Goal: Task Accomplishment & Management: Manage account settings

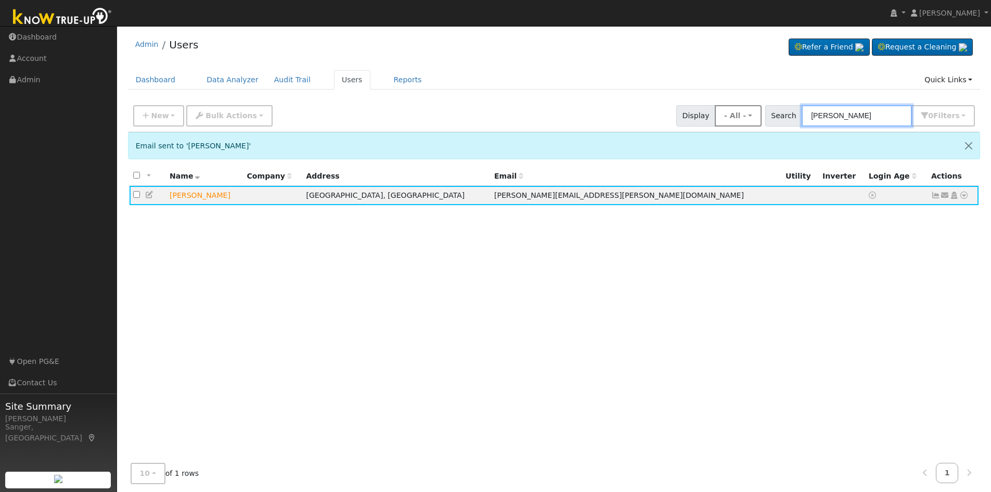
drag, startPoint x: 884, startPoint y: 118, endPoint x: 749, endPoint y: 117, distance: 134.8
click at [749, 117] on div "New Add User Quick Add Quick Connect Quick Convert Lead Bulk Actions Send Email…" at bounding box center [554, 113] width 846 height 25
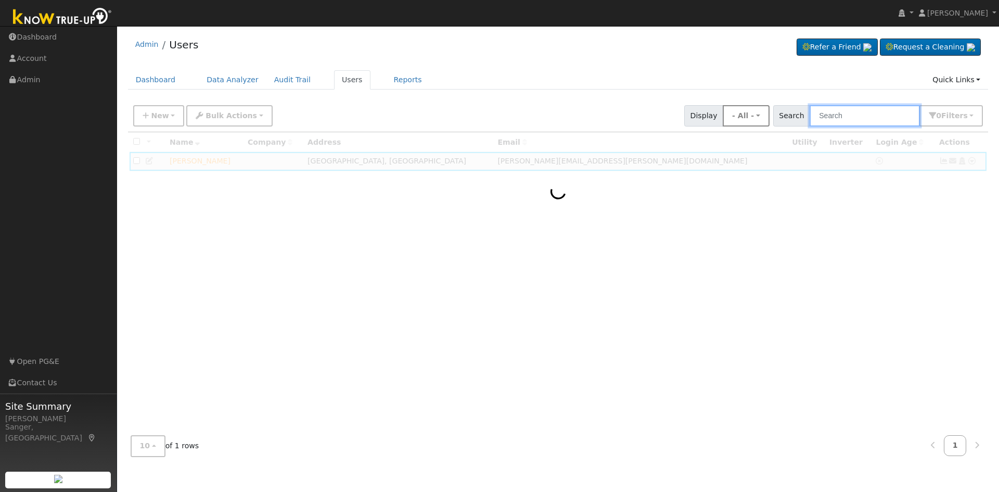
paste input "[PERSON_NAME]"
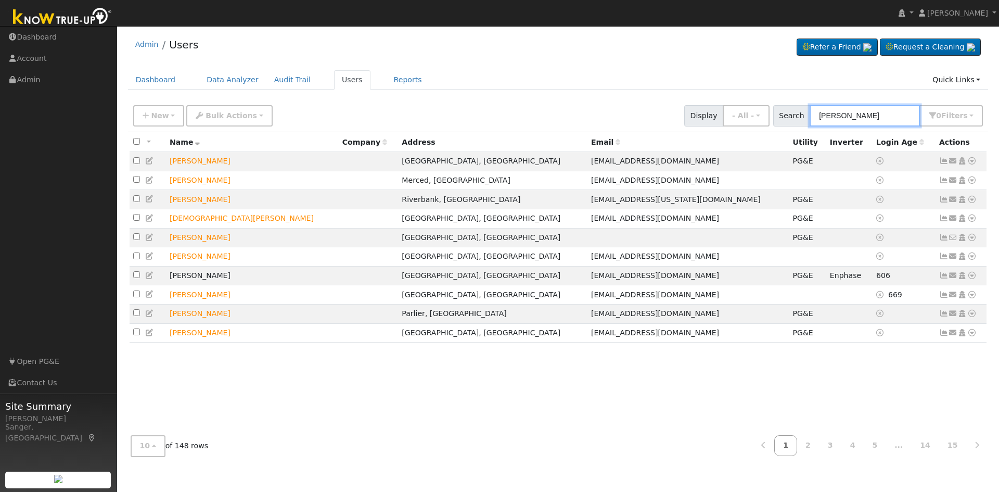
type input "[PERSON_NAME]"
drag, startPoint x: 873, startPoint y: 114, endPoint x: 715, endPoint y: 121, distance: 157.3
click at [715, 121] on div "New Add User Quick Add Quick Connect Quick Convert Lead Bulk Actions Send Email…" at bounding box center [558, 113] width 854 height 25
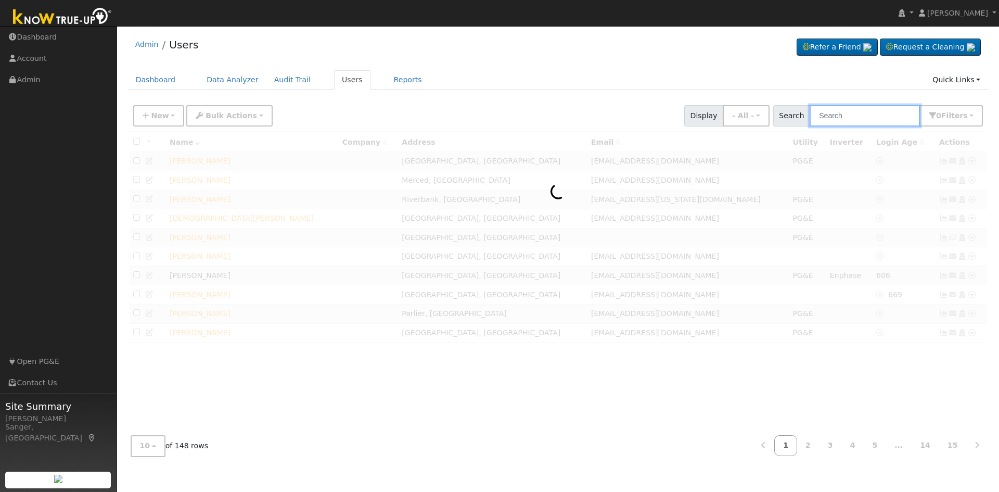
paste input "[PERSON_NAME]"
type input "[PERSON_NAME]"
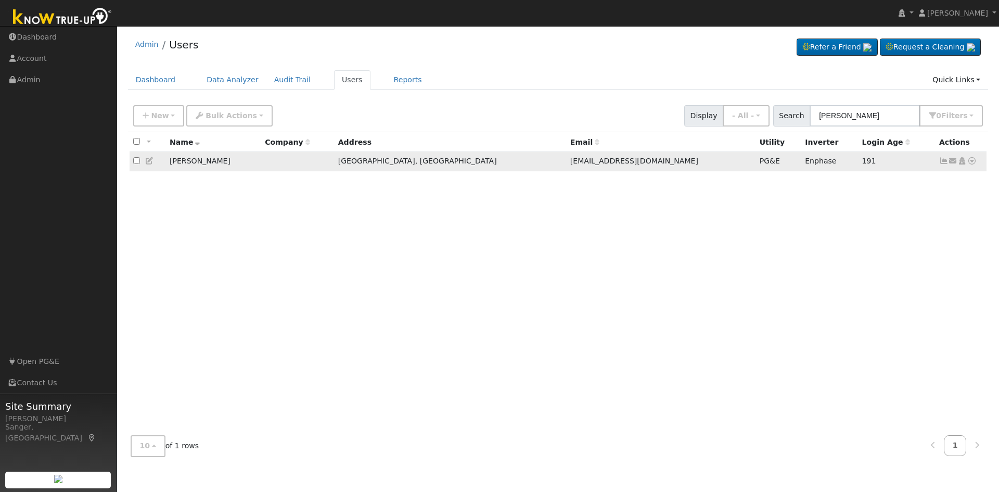
click at [943, 162] on icon at bounding box center [943, 160] width 9 height 7
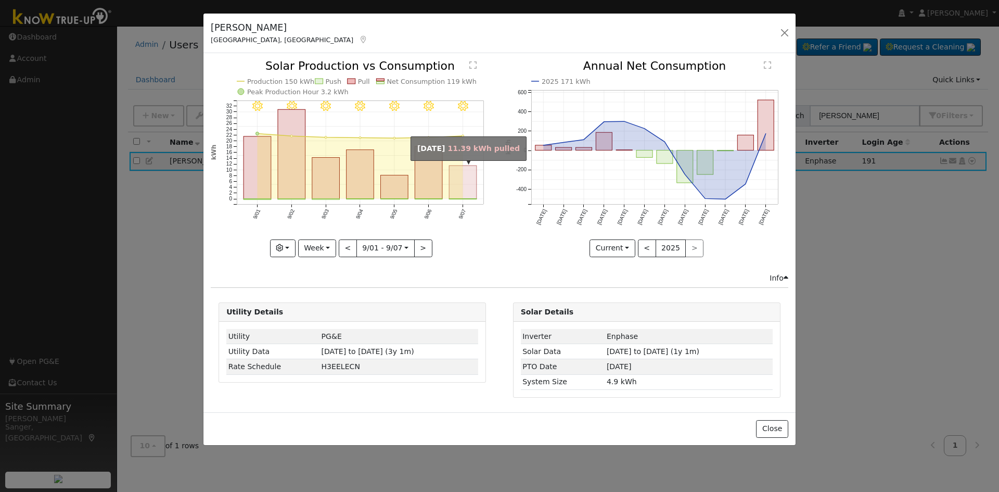
click at [455, 185] on rect "onclick=""" at bounding box center [464, 182] width 28 height 33
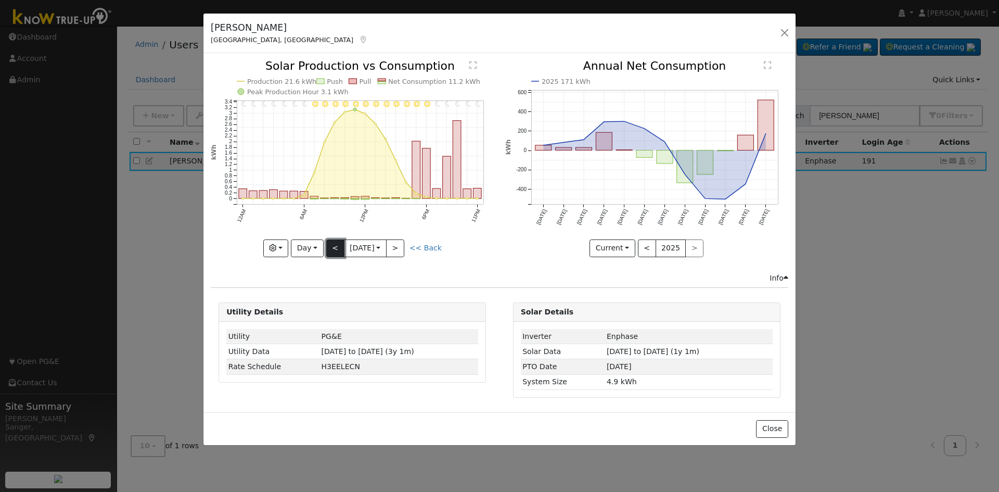
click at [331, 246] on button "<" at bounding box center [335, 248] width 18 height 18
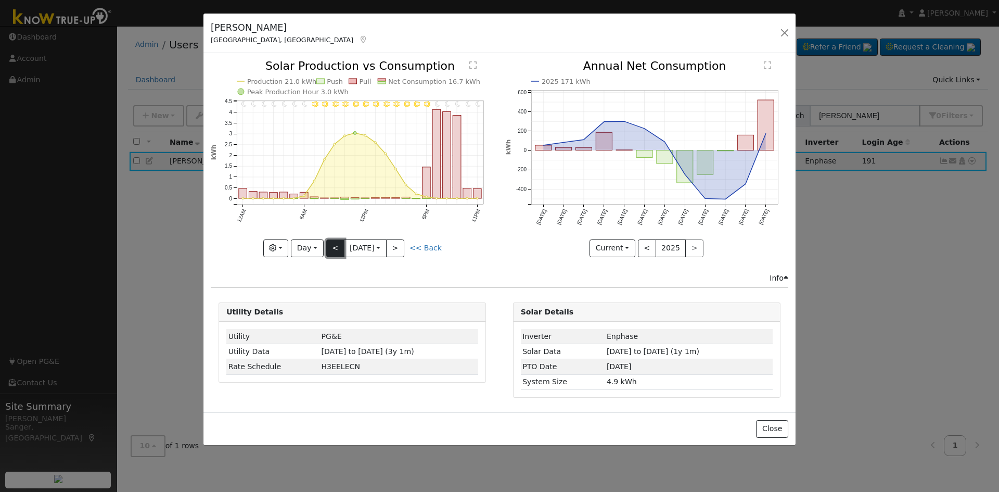
click at [334, 248] on button "<" at bounding box center [335, 248] width 18 height 18
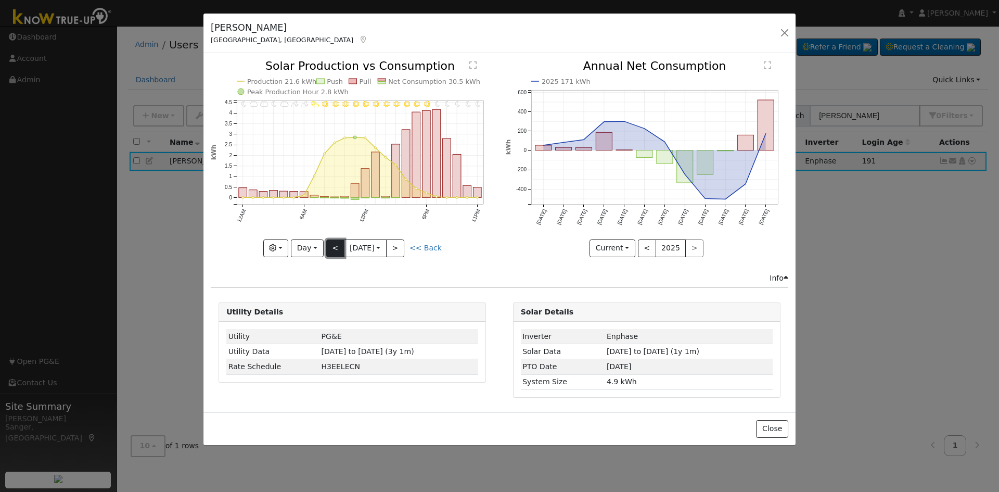
click at [334, 248] on button "<" at bounding box center [335, 248] width 18 height 18
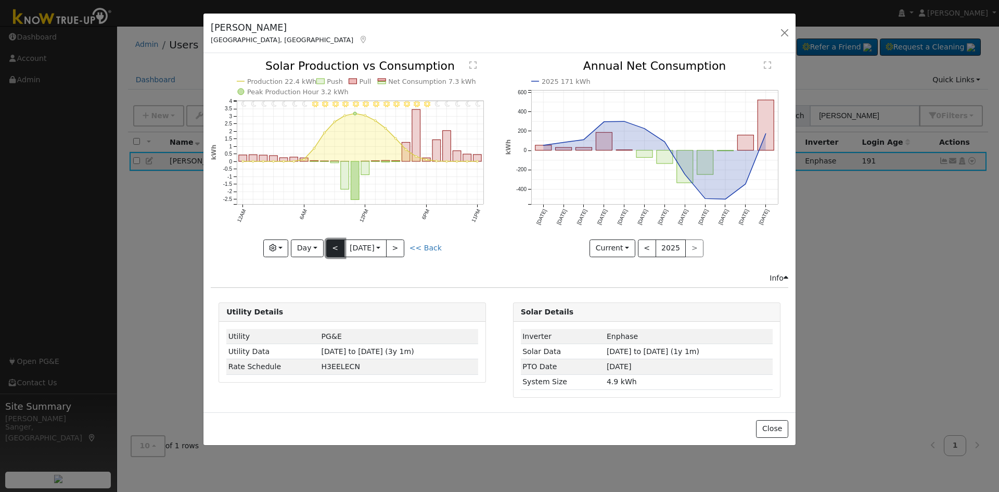
click at [334, 248] on button "<" at bounding box center [335, 248] width 18 height 18
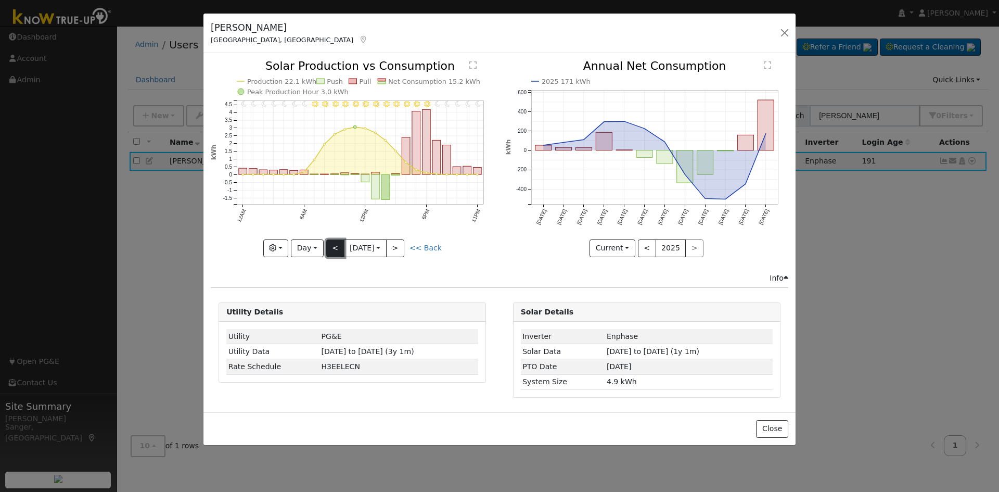
click at [336, 248] on button "<" at bounding box center [335, 248] width 18 height 18
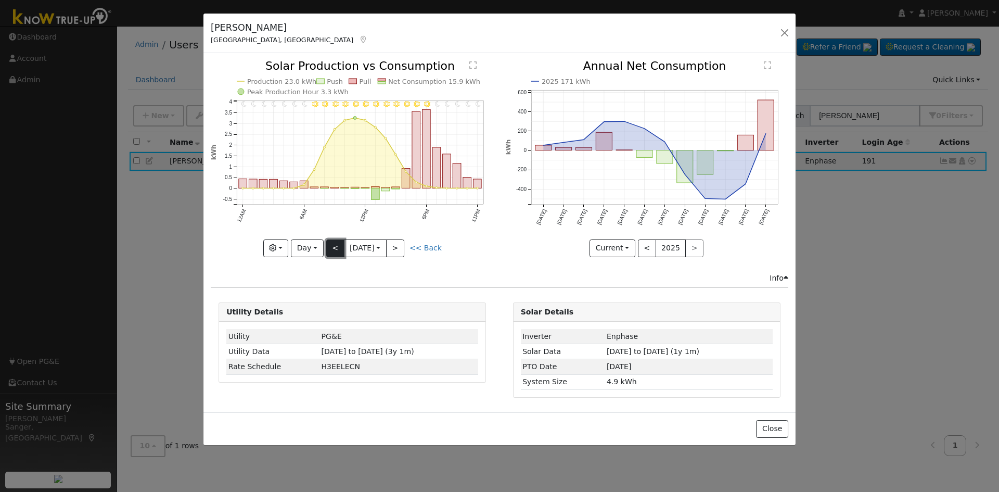
click at [336, 248] on button "<" at bounding box center [335, 248] width 18 height 18
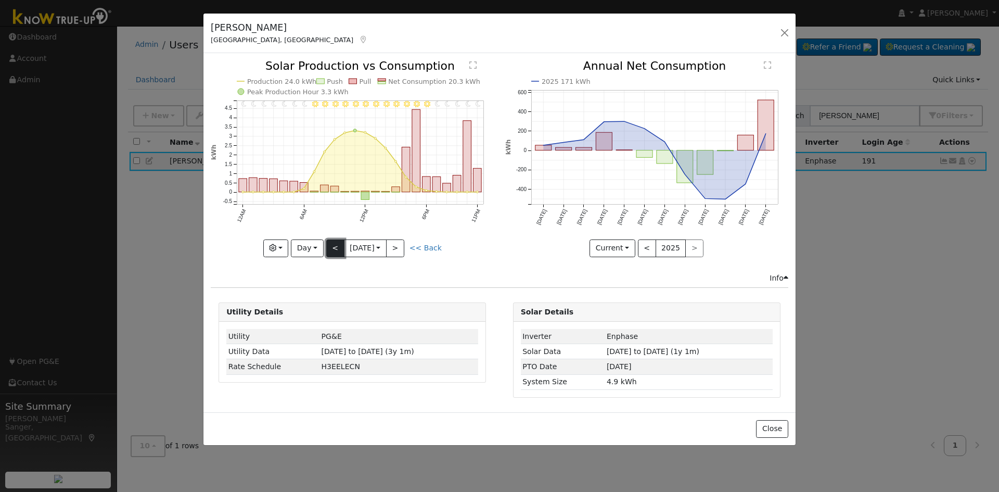
click at [336, 248] on button "<" at bounding box center [335, 248] width 18 height 18
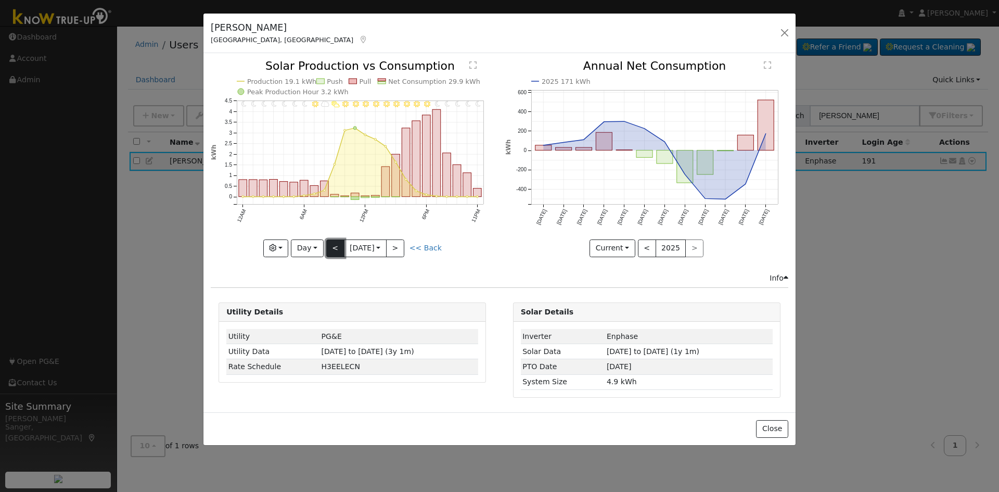
click at [336, 248] on button "<" at bounding box center [335, 248] width 18 height 18
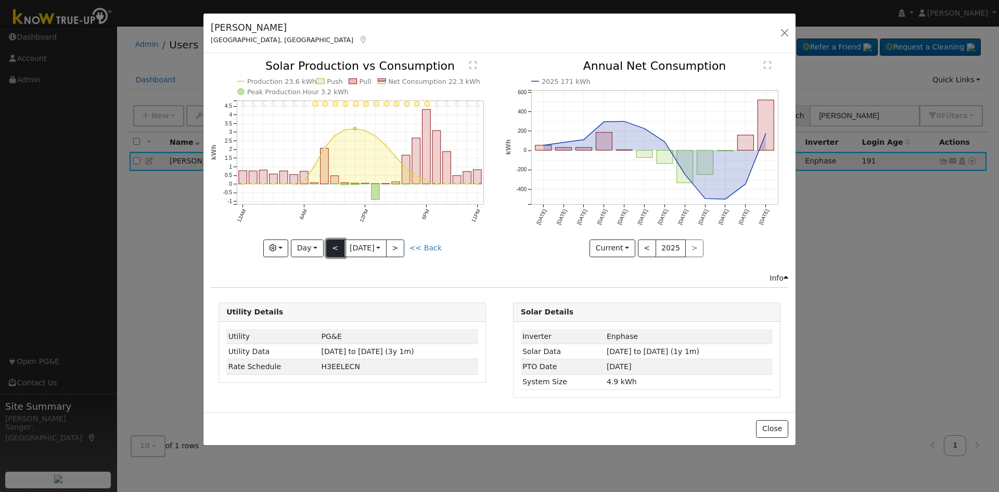
click at [336, 248] on button "<" at bounding box center [335, 248] width 18 height 18
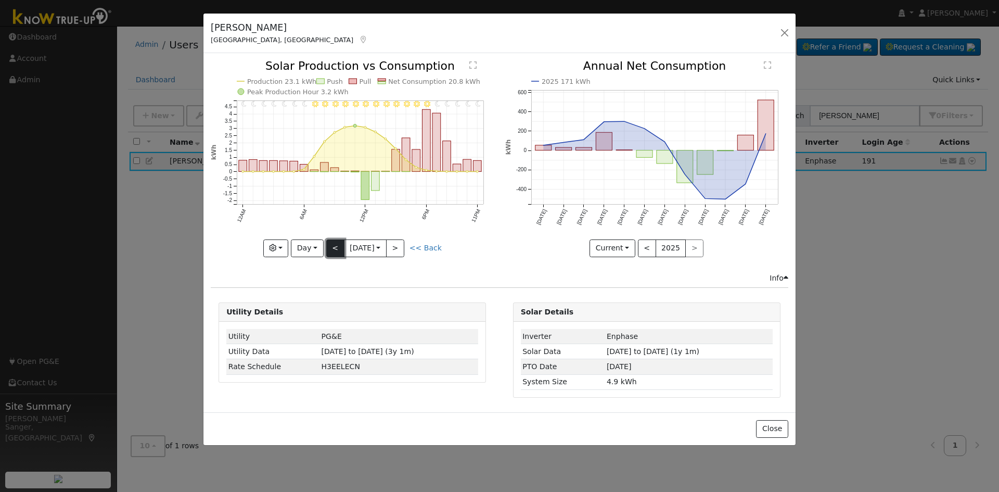
click at [336, 248] on button "<" at bounding box center [335, 248] width 18 height 18
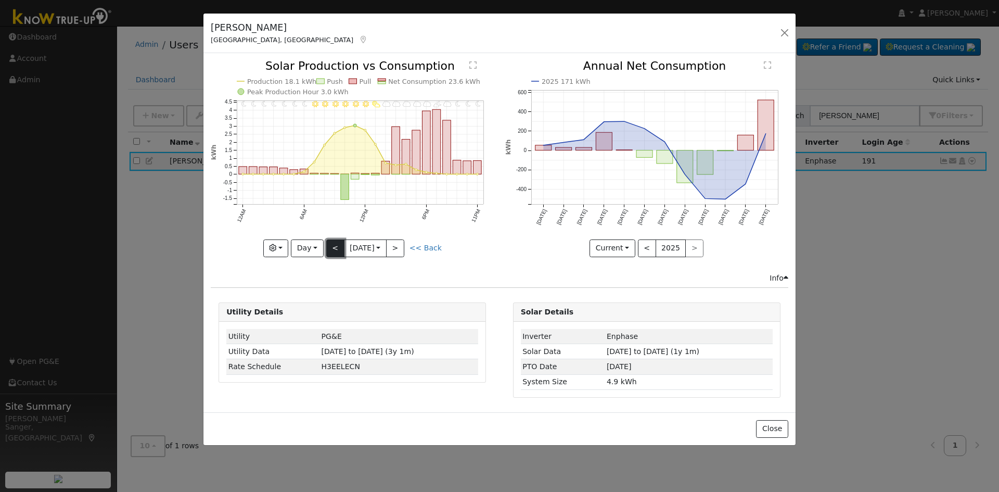
click at [336, 248] on button "<" at bounding box center [335, 248] width 18 height 18
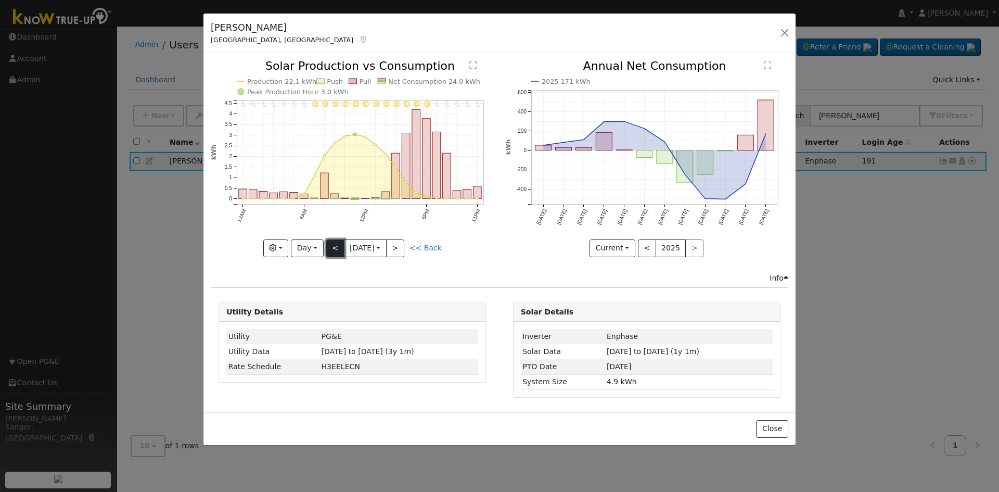
click at [336, 248] on button "<" at bounding box center [335, 248] width 18 height 18
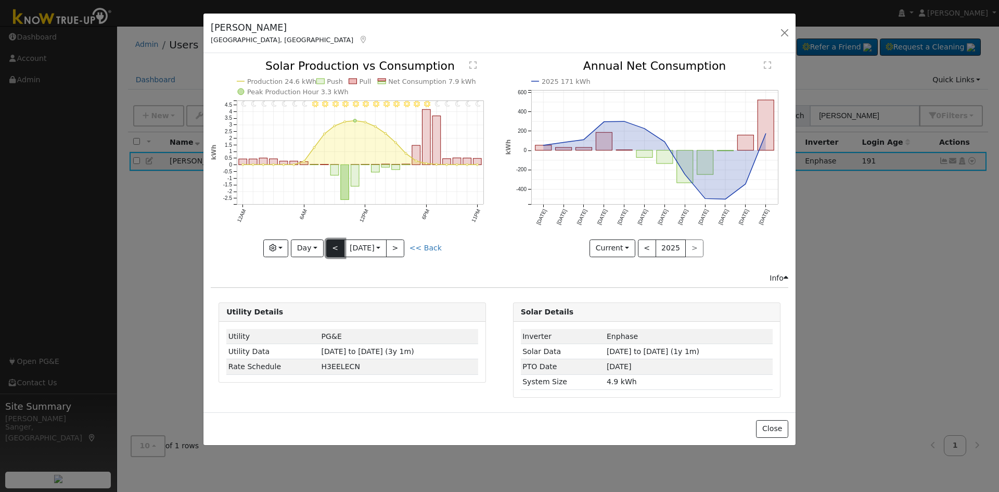
click at [336, 248] on button "<" at bounding box center [335, 248] width 18 height 18
click at [396, 245] on button ">" at bounding box center [395, 248] width 18 height 18
click at [396, 245] on div "11PM - Clear 10PM - Clear 9PM - Clear 8PM - Clear 7PM - Clear 6PM - Clear 5PM -…" at bounding box center [352, 158] width 283 height 196
click at [396, 245] on button ">" at bounding box center [395, 248] width 18 height 18
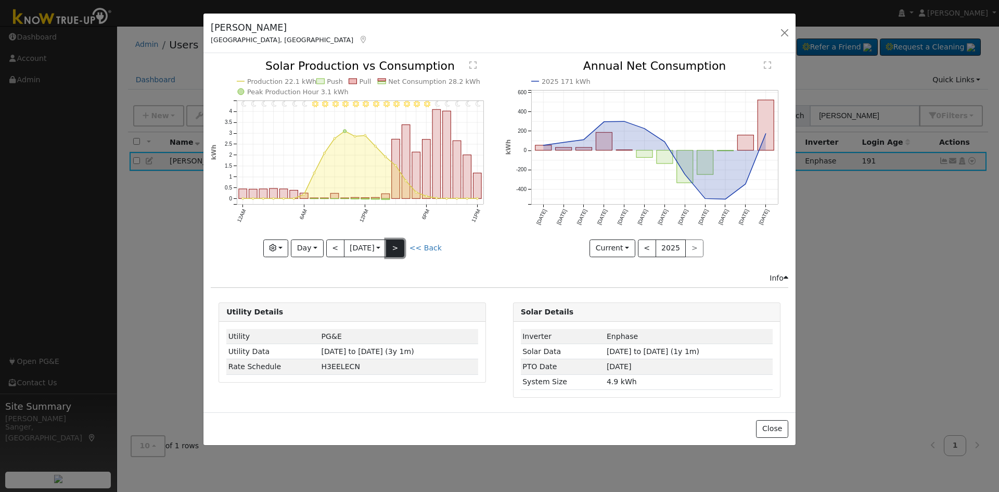
click at [396, 245] on button ">" at bounding box center [395, 248] width 18 height 18
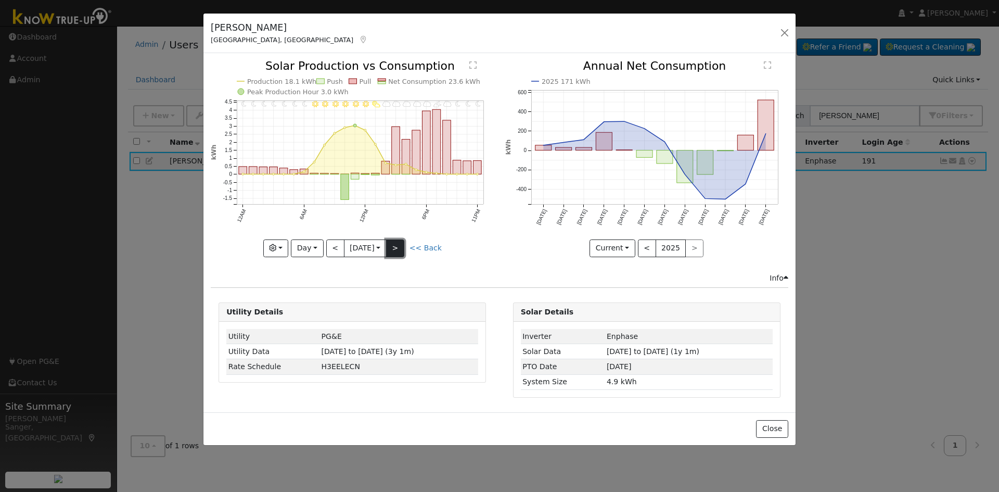
click at [396, 245] on button ">" at bounding box center [395, 248] width 18 height 18
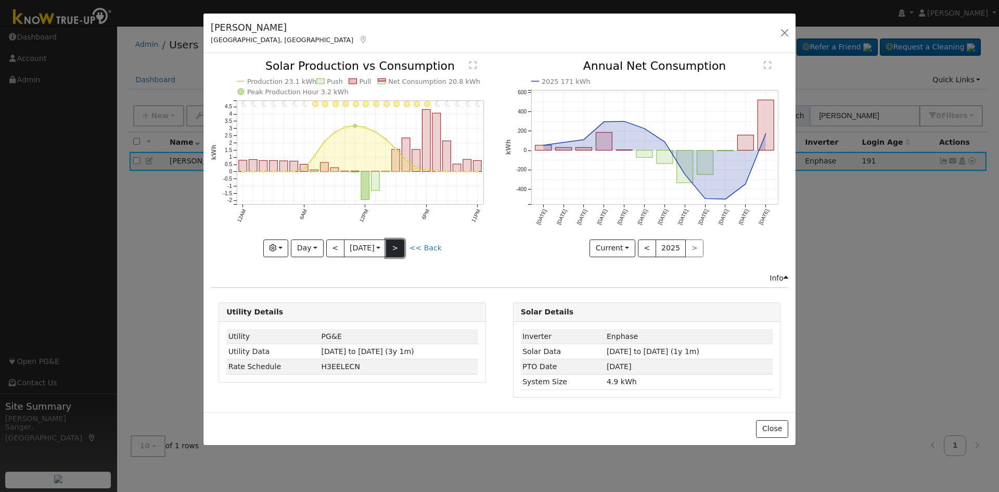
click at [396, 245] on button ">" at bounding box center [395, 248] width 18 height 18
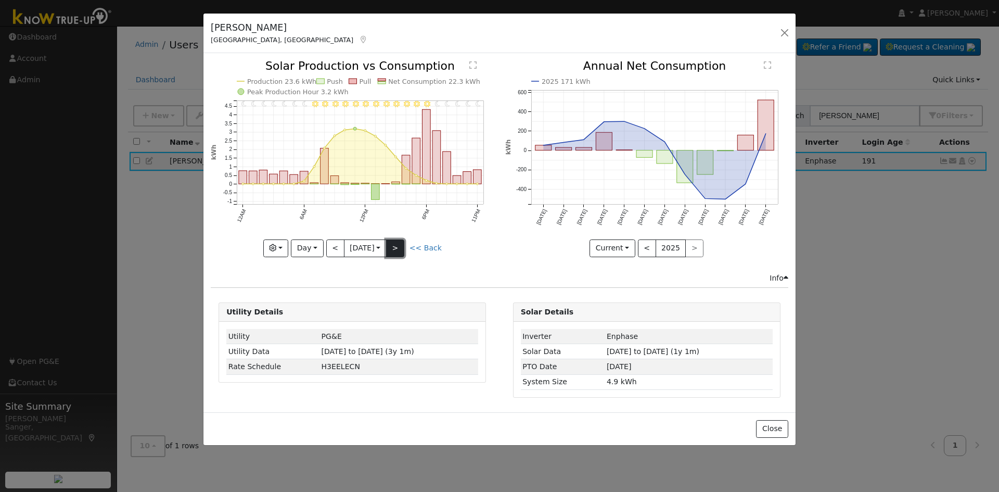
click at [396, 245] on button ">" at bounding box center [395, 248] width 18 height 18
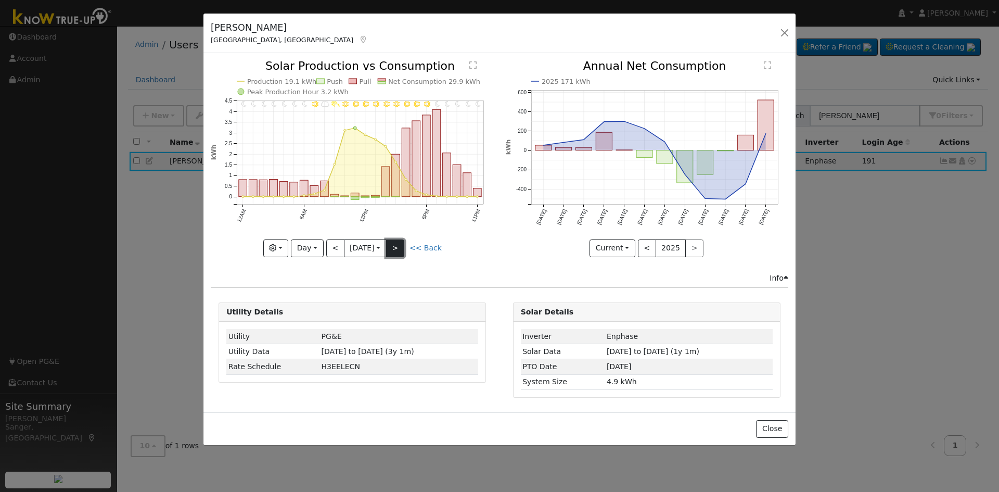
click at [396, 245] on button ">" at bounding box center [395, 248] width 18 height 18
type input "[DATE]"
